Goal: Task Accomplishment & Management: Complete application form

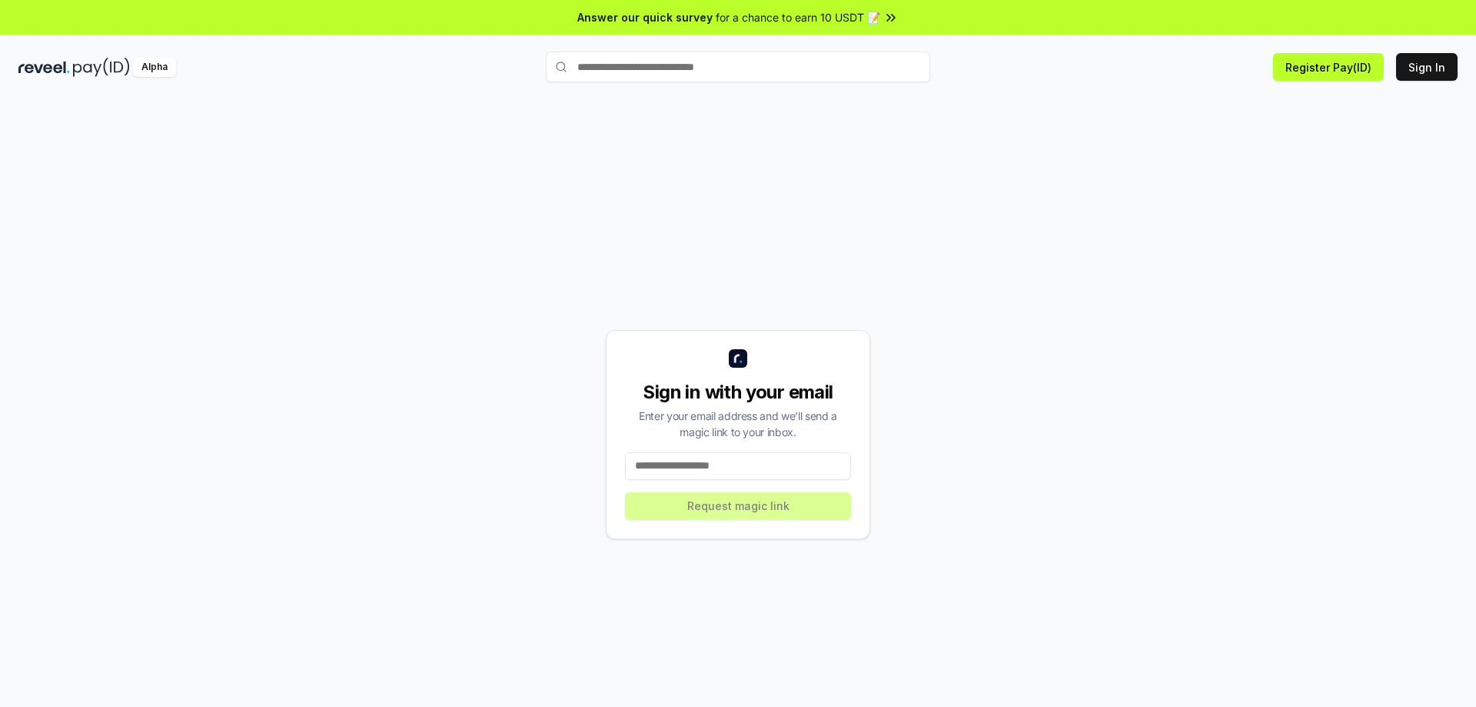
click at [677, 460] on input at bounding box center [738, 466] width 226 height 28
click at [684, 473] on input at bounding box center [738, 466] width 226 height 28
type input "**********"
click at [721, 498] on button "Request magic link" at bounding box center [738, 506] width 226 height 28
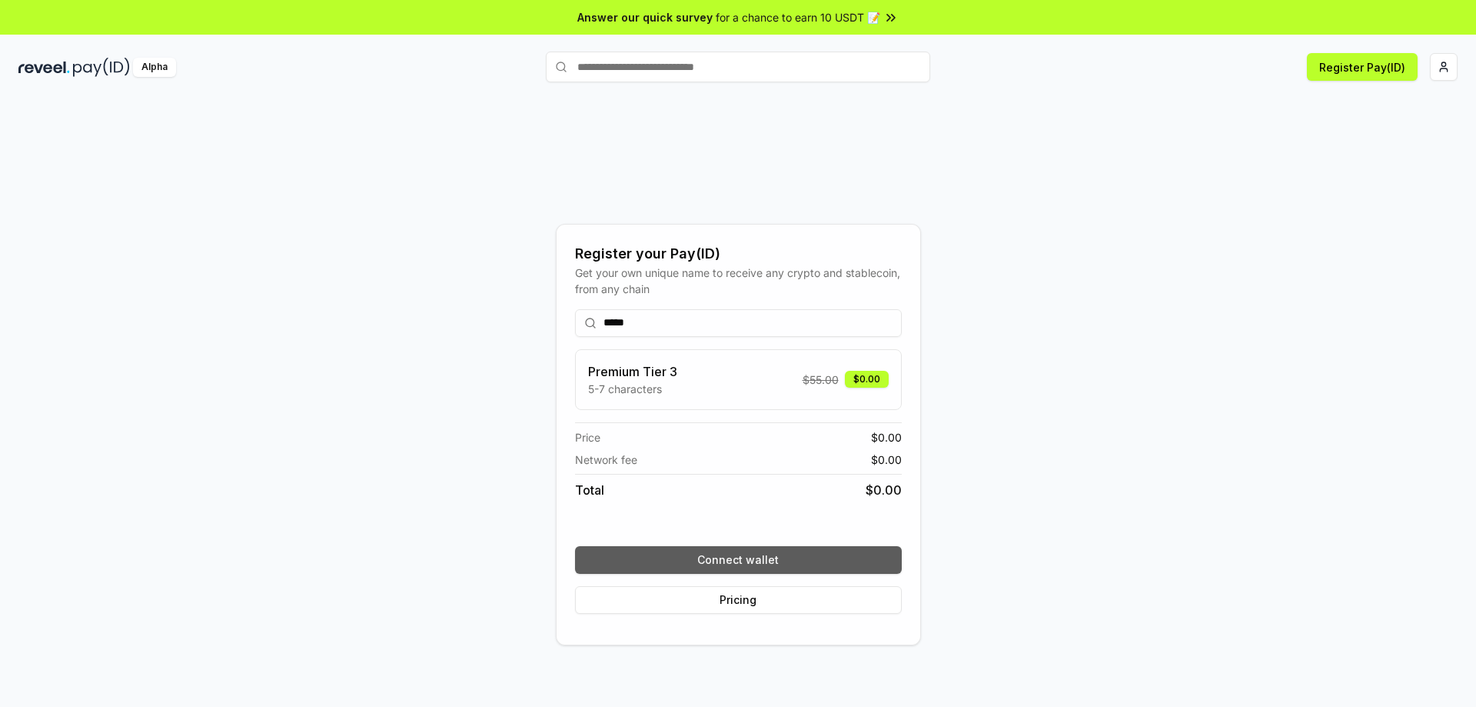
type input "*****"
click at [745, 560] on button "Connect wallet" at bounding box center [738, 560] width 327 height 28
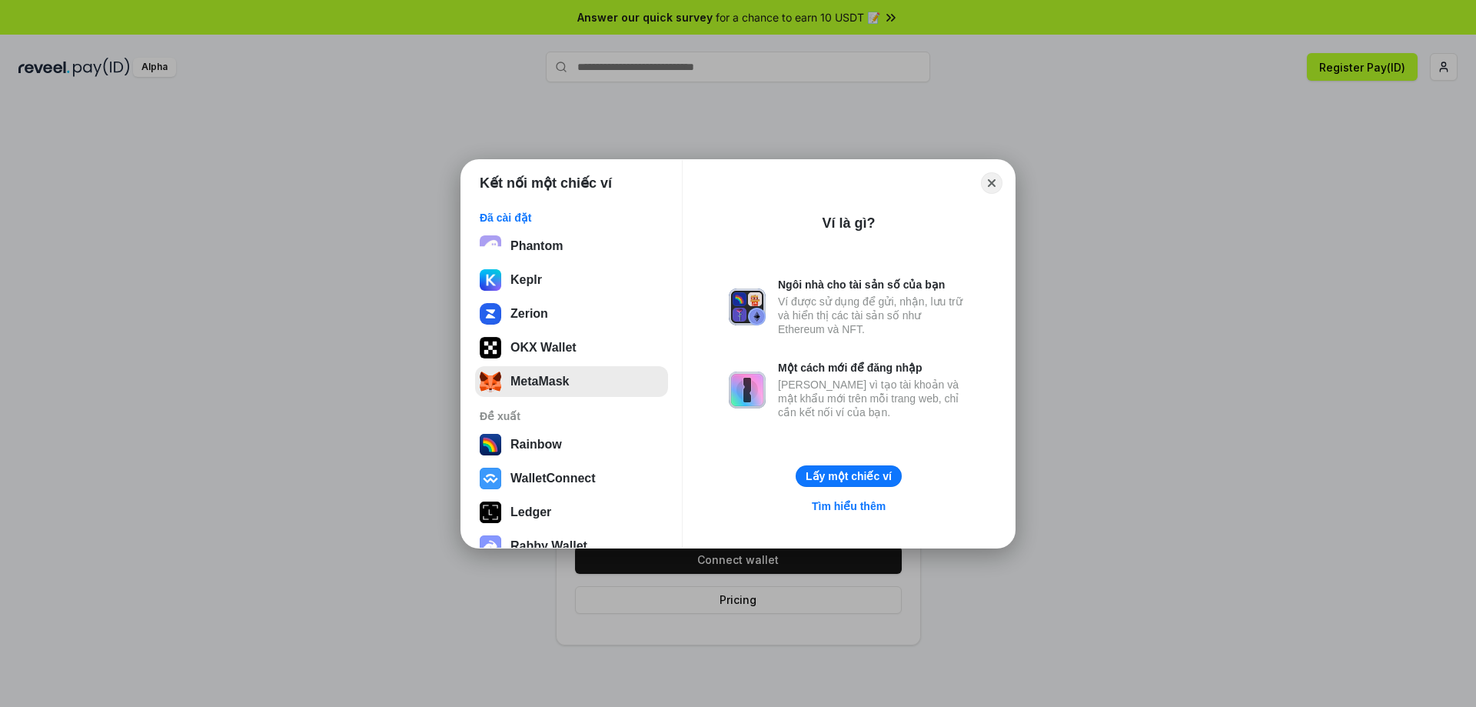
click at [551, 381] on button "MetaMask" at bounding box center [571, 381] width 193 height 31
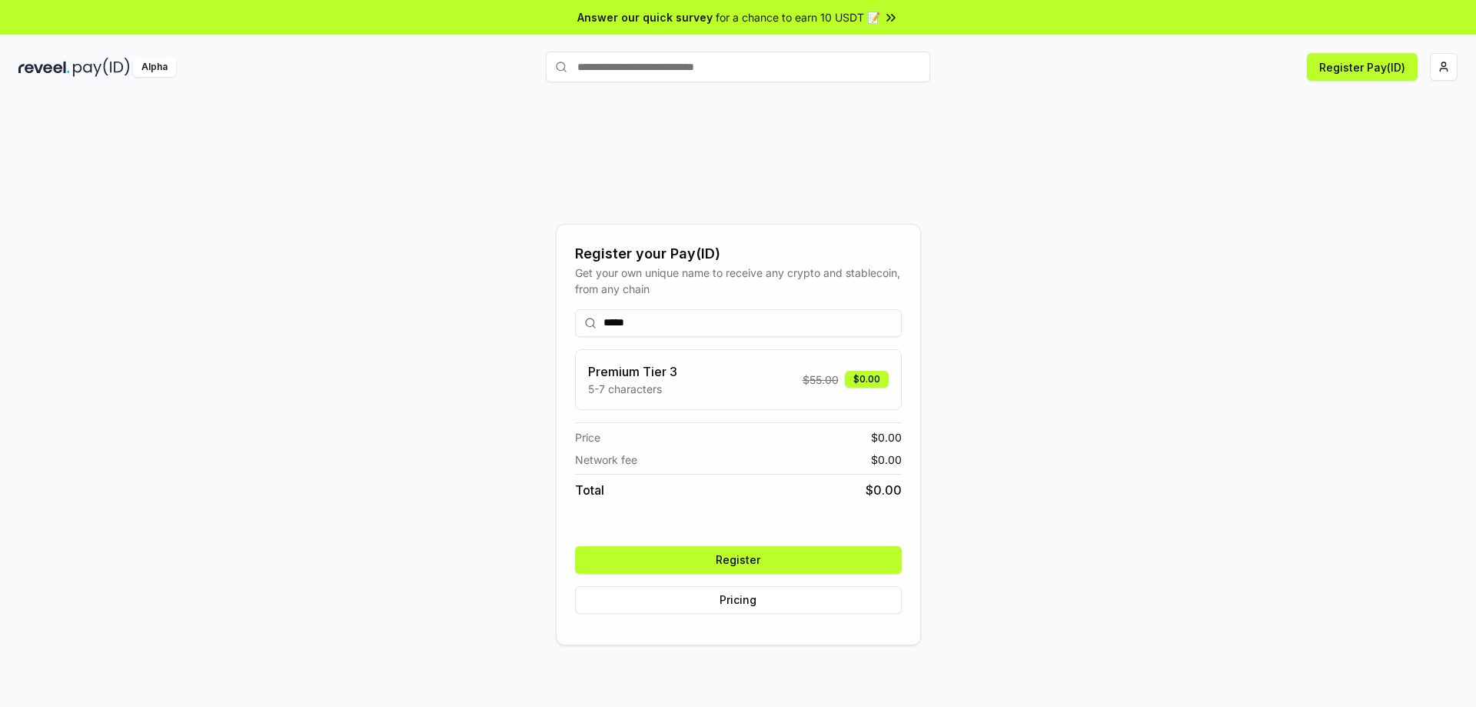
click at [735, 564] on button "Register" at bounding box center [738, 560] width 327 height 28
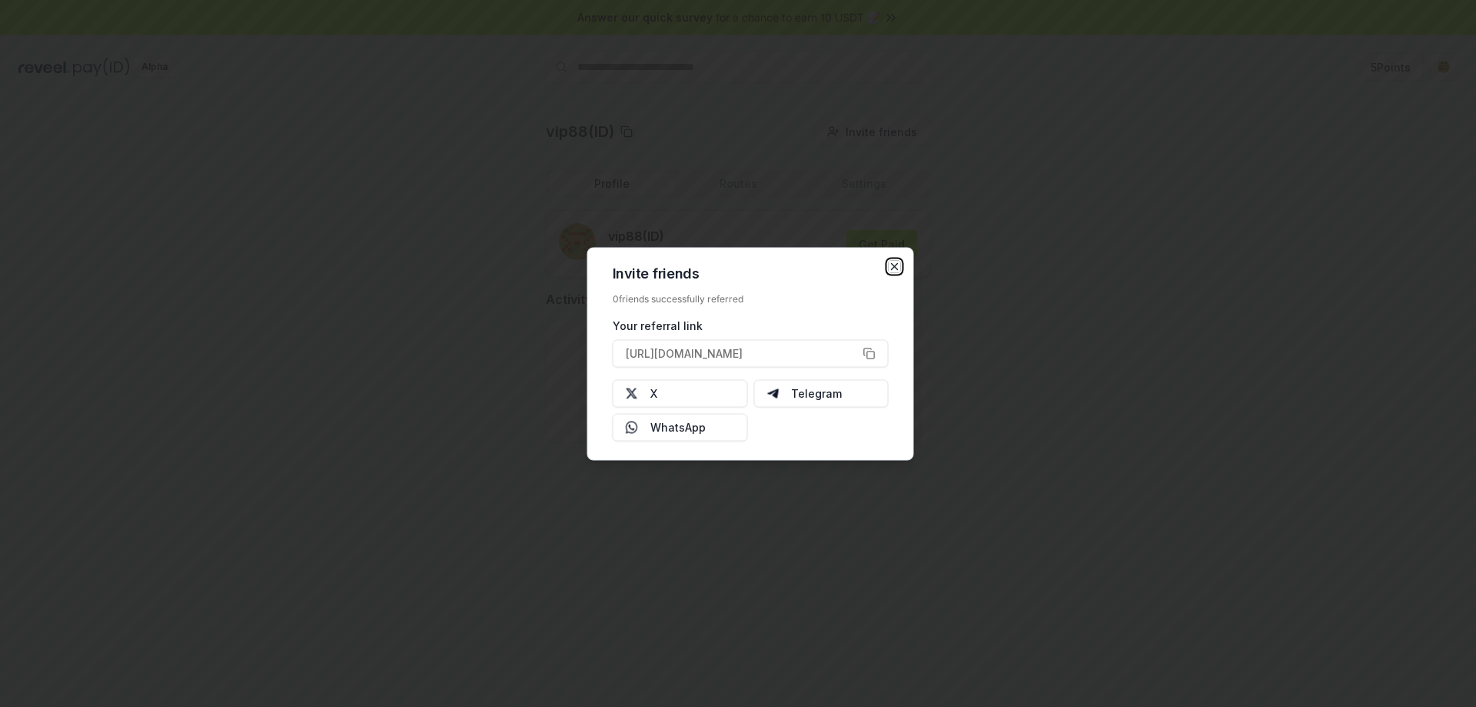
click at [900, 266] on icon "button" at bounding box center [895, 266] width 12 height 12
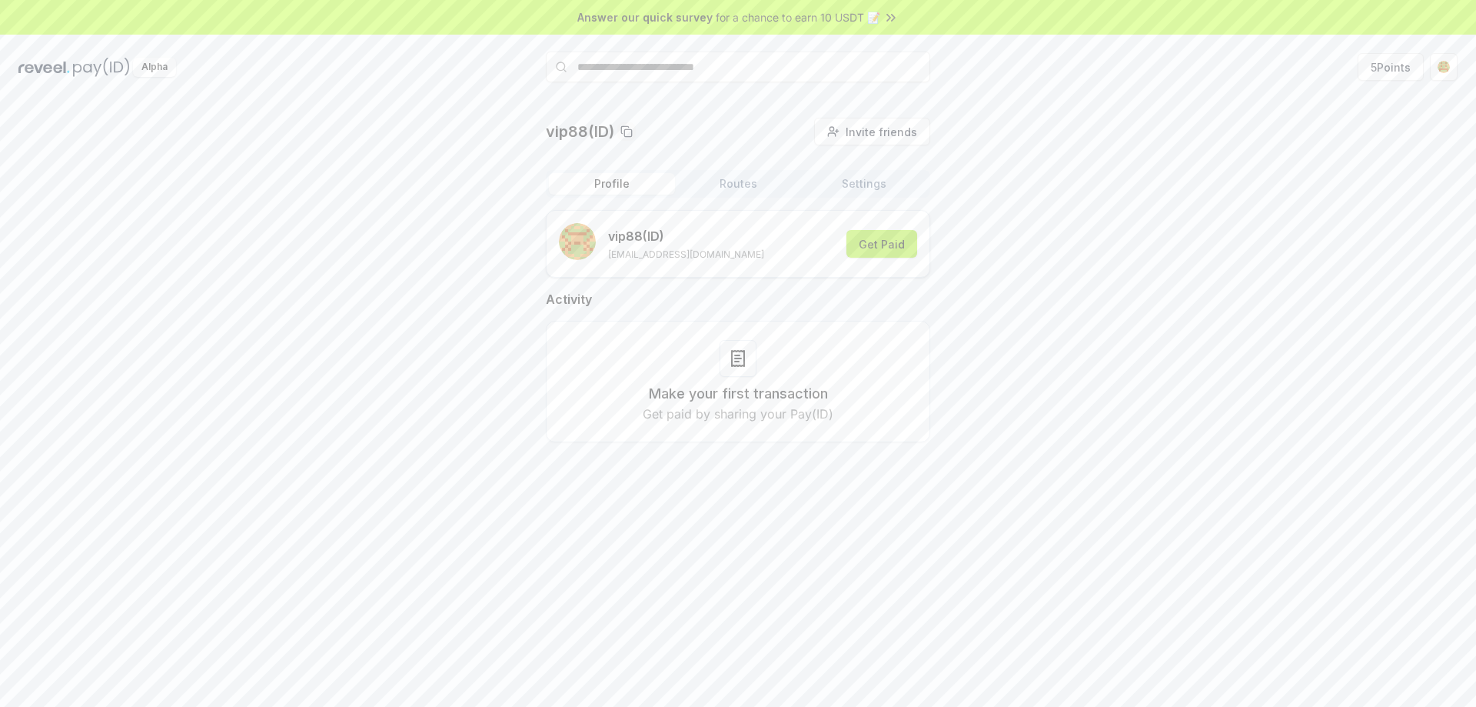
click at [882, 248] on button "Get Paid" at bounding box center [882, 244] width 71 height 28
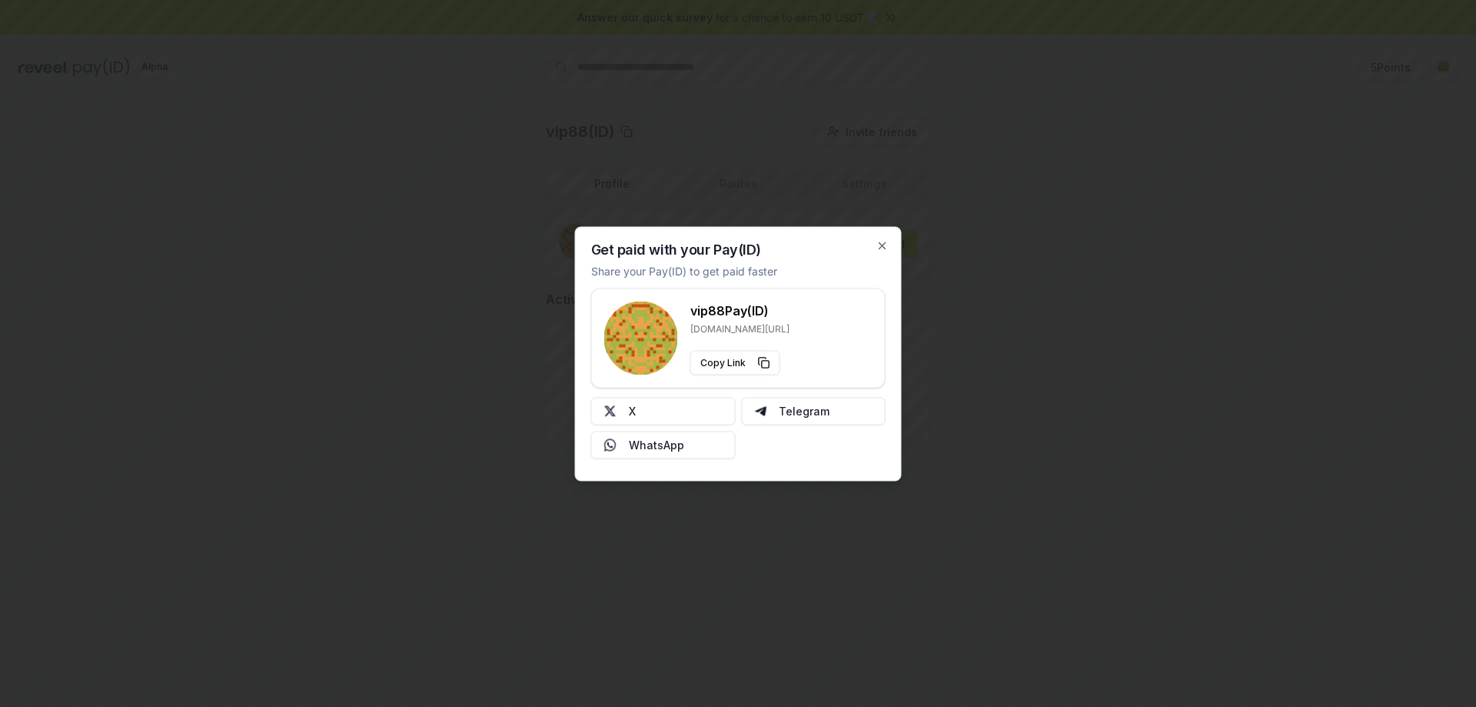
click at [1057, 267] on div at bounding box center [738, 353] width 1476 height 707
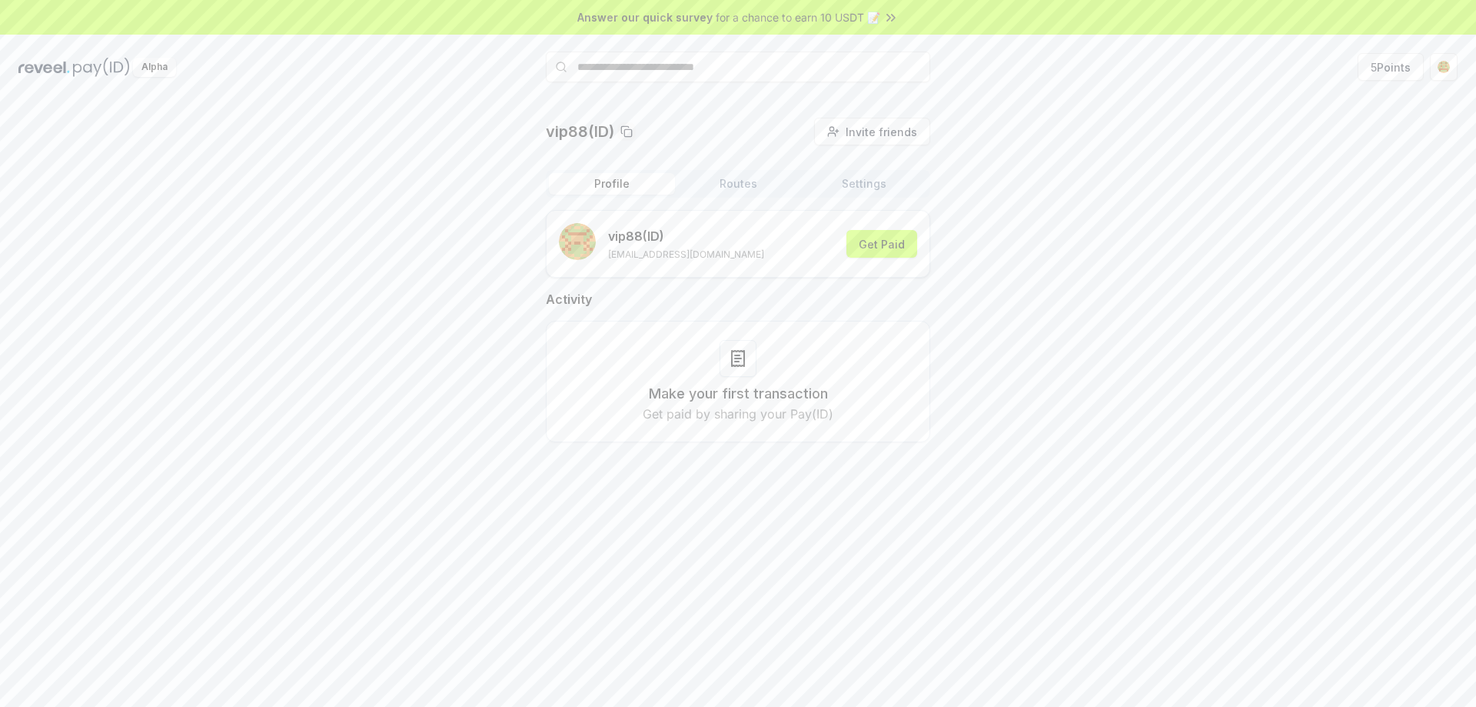
click at [850, 20] on span "for a chance to earn 10 USDT 📝" at bounding box center [798, 17] width 165 height 16
